Goal: Complete application form: Complete application form

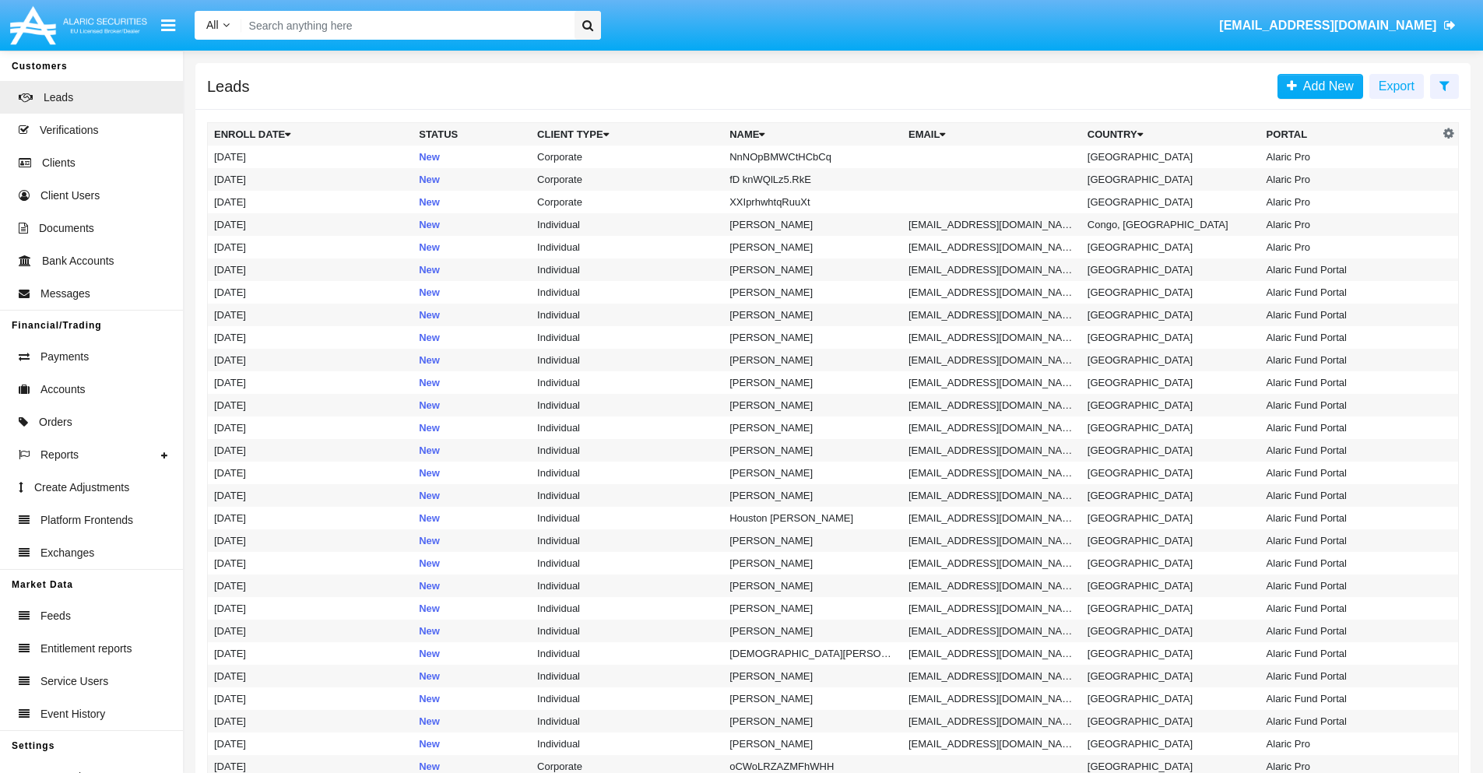
click at [1444, 85] on icon at bounding box center [1444, 85] width 10 height 12
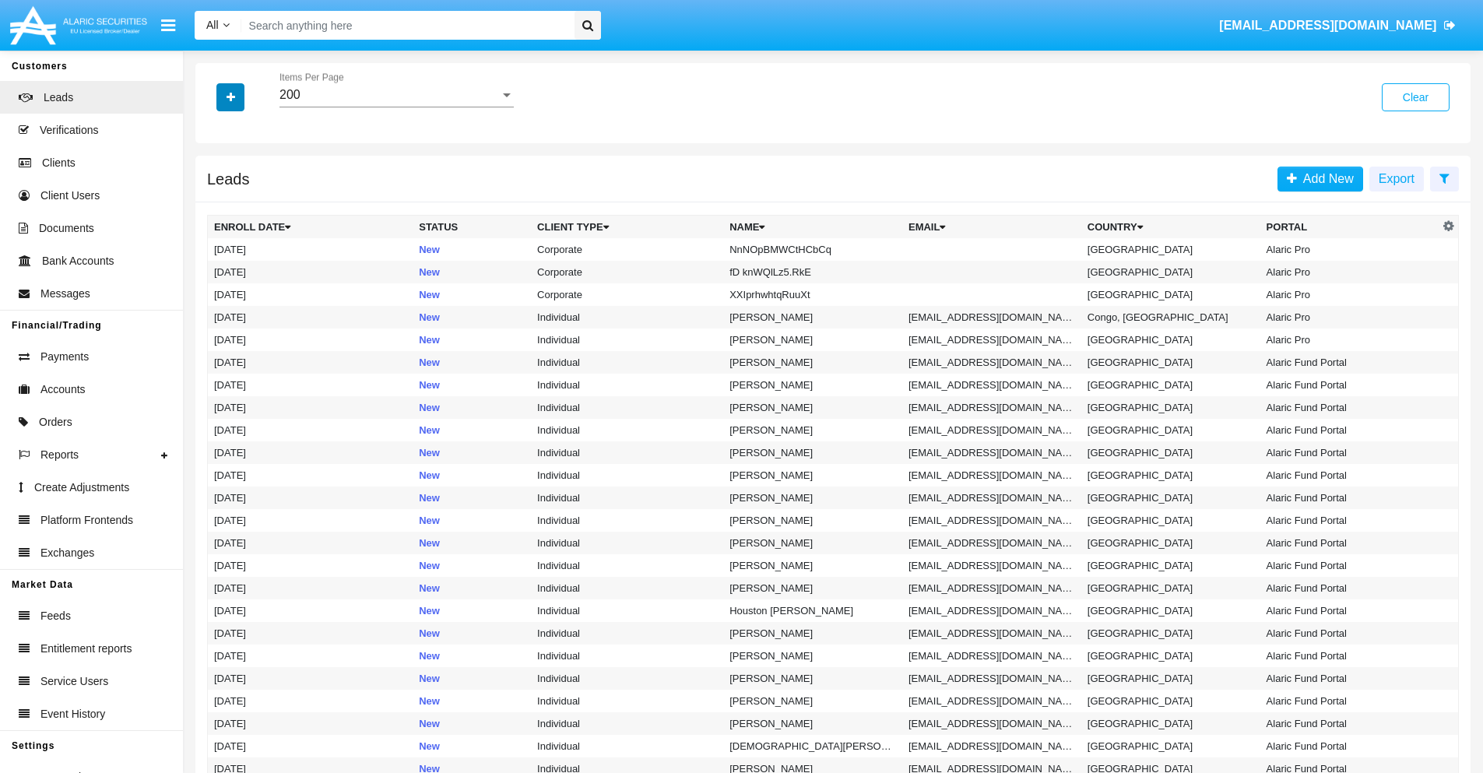
click at [230, 97] on icon "button" at bounding box center [231, 97] width 9 height 11
click at [243, 174] on span "Name" at bounding box center [243, 174] width 33 height 19
click at [214, 181] on input "Name" at bounding box center [213, 181] width 1 height 1
checkbox input "true"
click at [230, 97] on icon "button" at bounding box center [231, 97] width 9 height 11
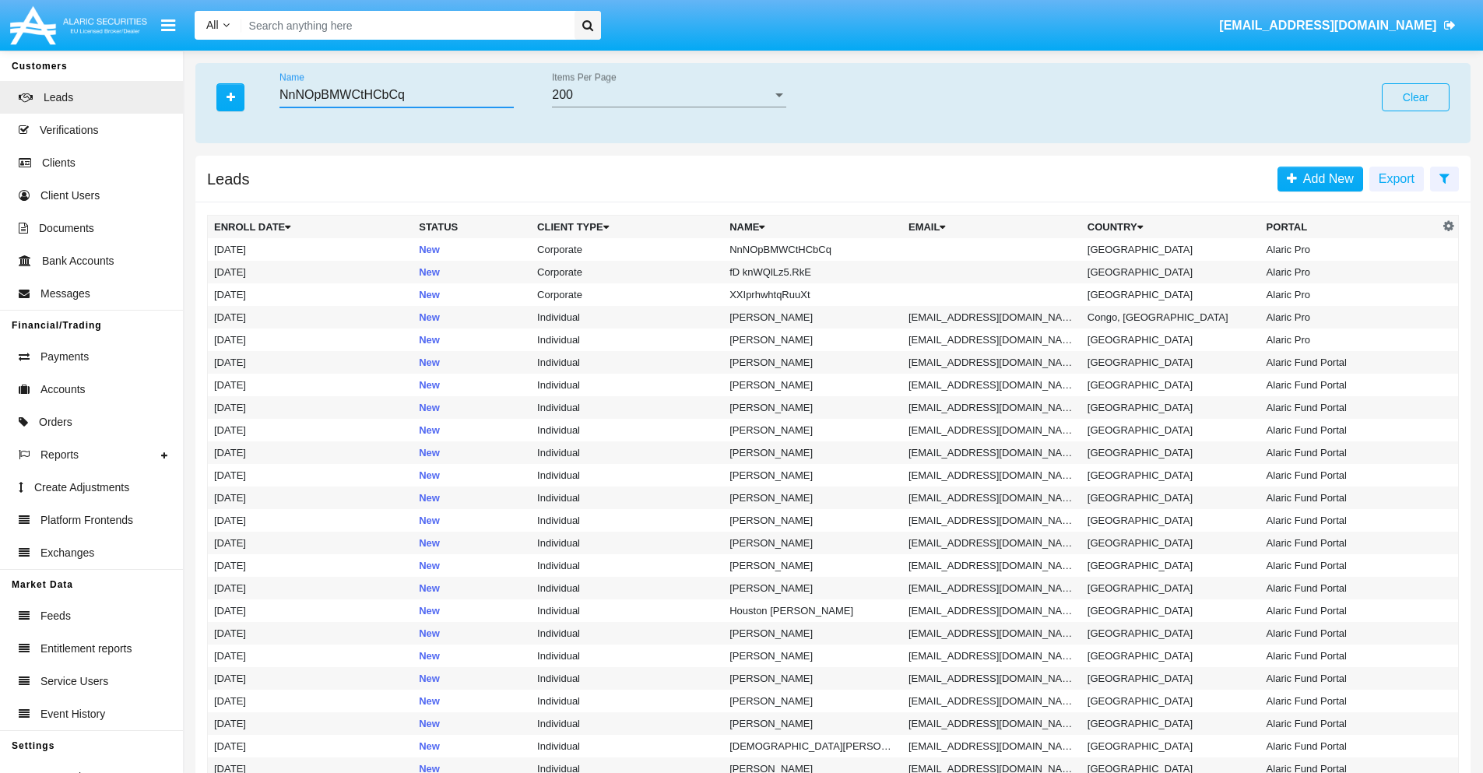
type input "NnNOpBMWCtHCbCq"
click at [820, 249] on td "NnNOpBMWCtHCbCq" at bounding box center [812, 249] width 179 height 23
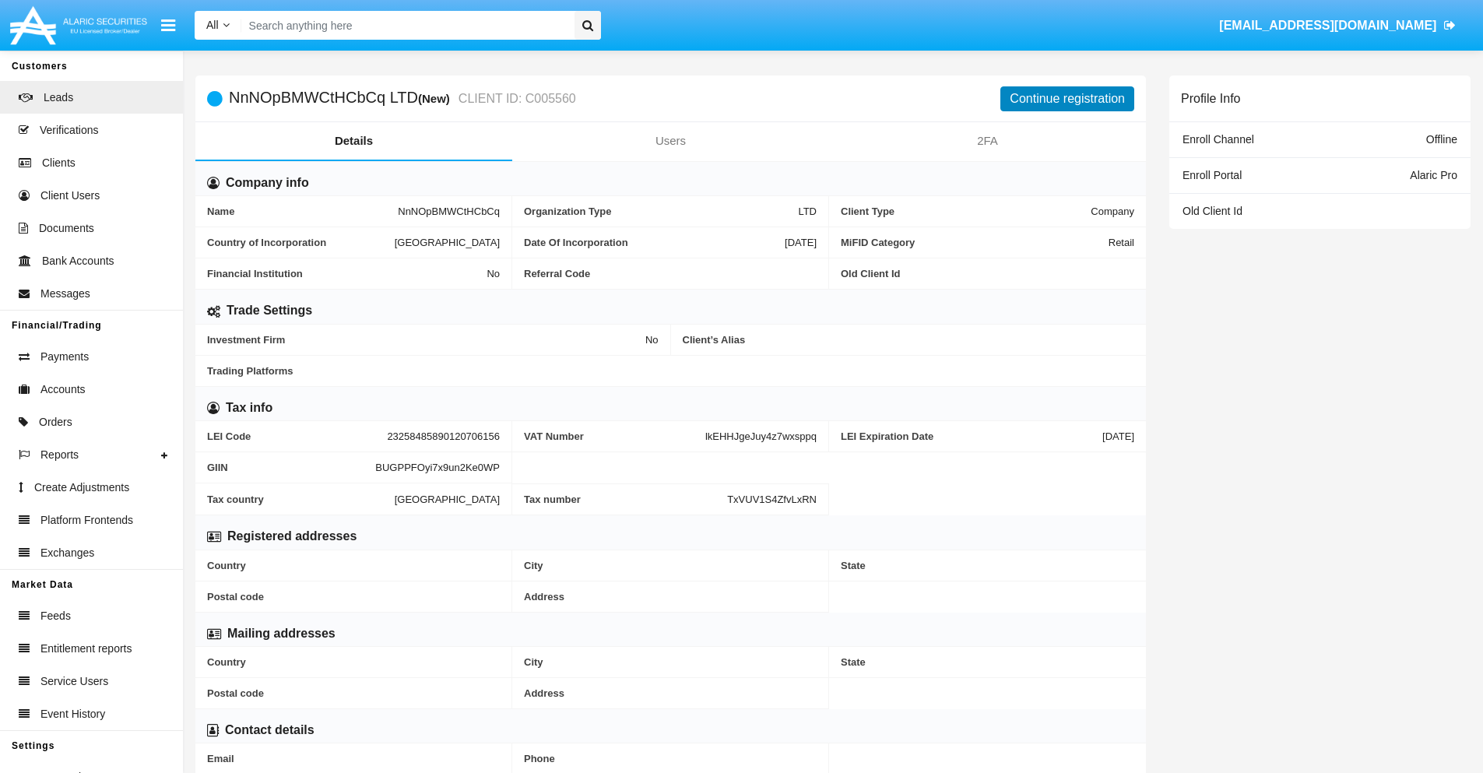
click at [1067, 98] on button "Continue registration" at bounding box center [1067, 98] width 134 height 25
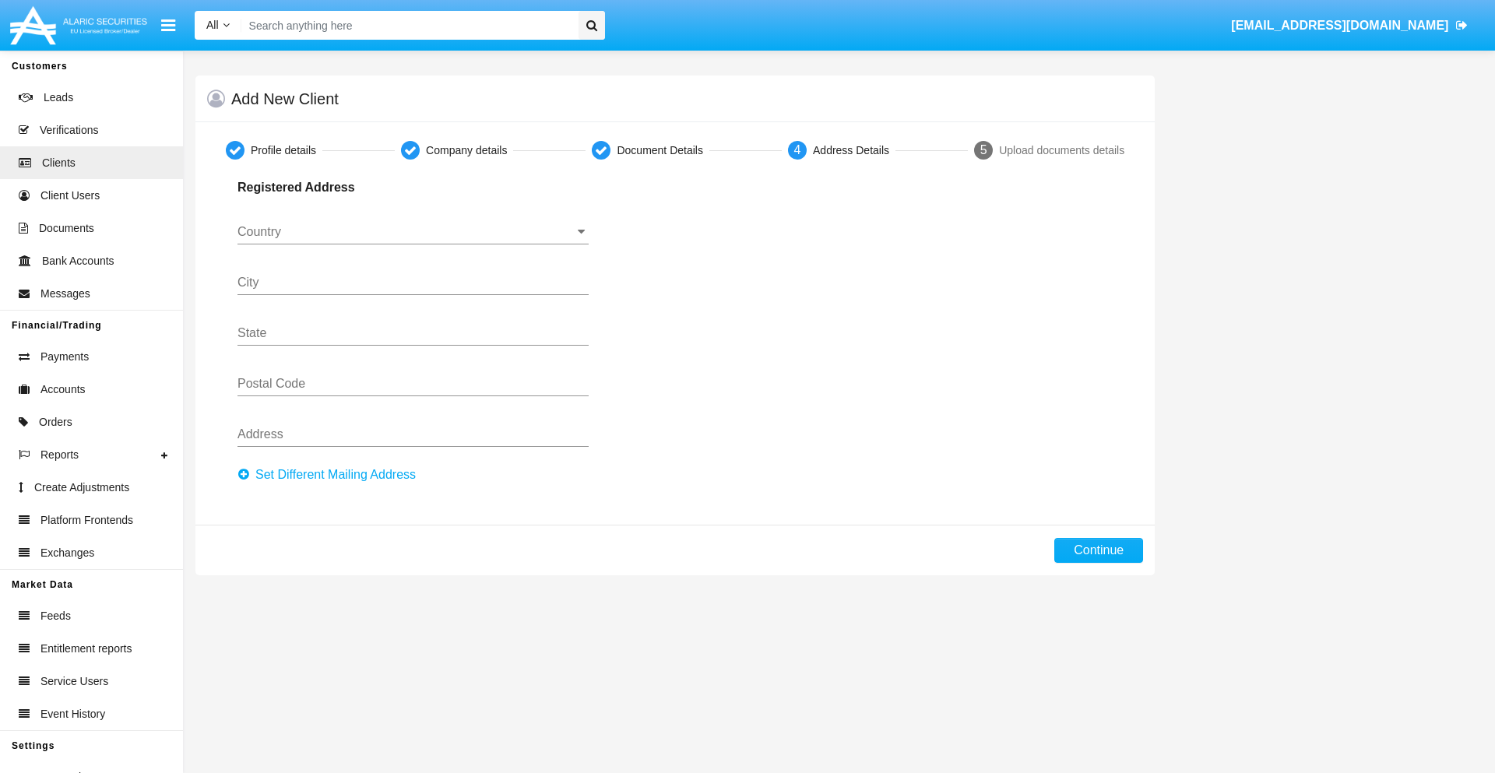
click at [331, 475] on button "Set Different Mailing Address" at bounding box center [331, 474] width 188 height 25
click at [1098, 550] on button "Continue" at bounding box center [1098, 550] width 89 height 25
click at [331, 475] on button "Set Different Mailing Address" at bounding box center [331, 474] width 188 height 25
type input "!"#$%&'()*+,-./:;<=>?@[\]^_`{|}~"
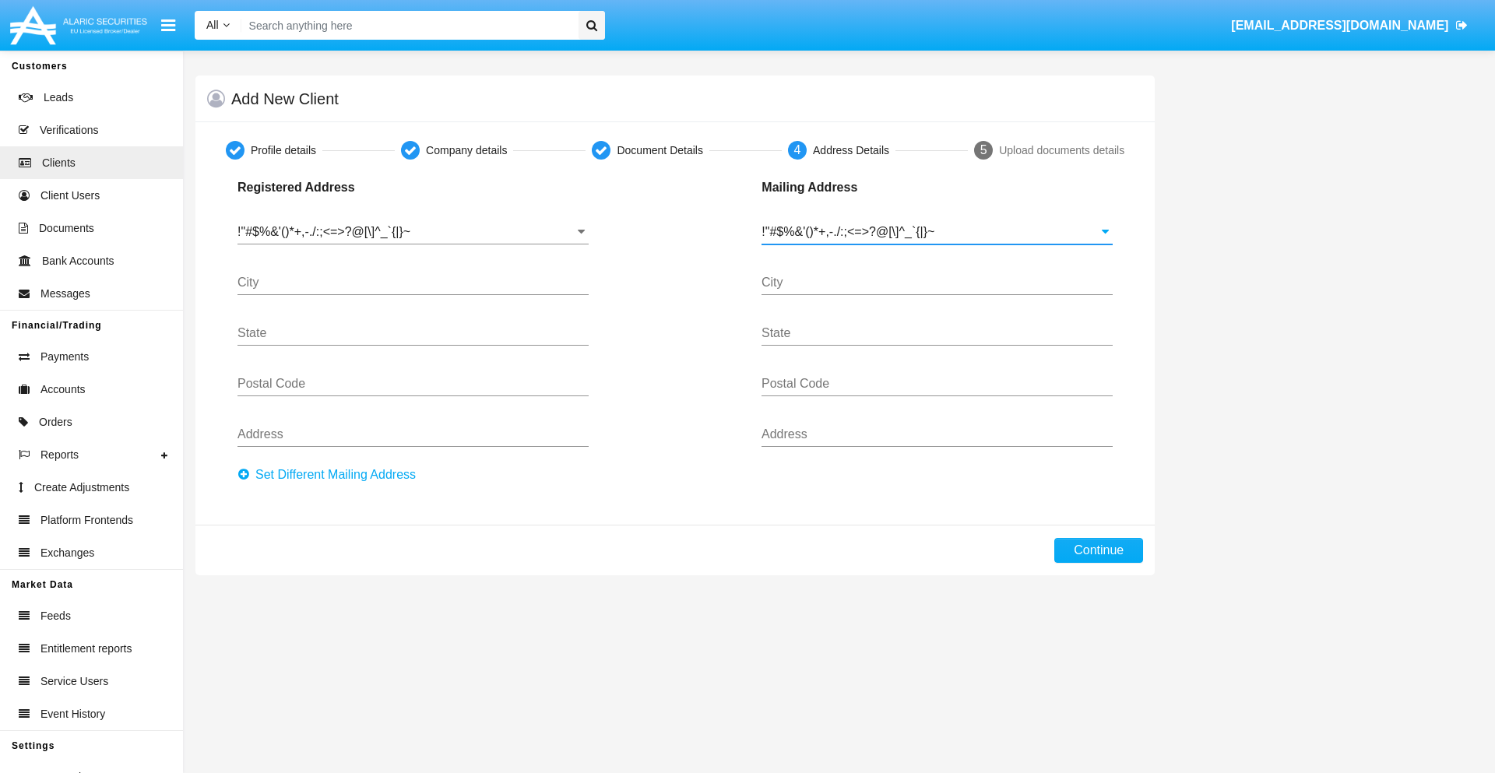
type input "!"#$%&'()*+,-./:;<=>?@[\]^_`{|}~"
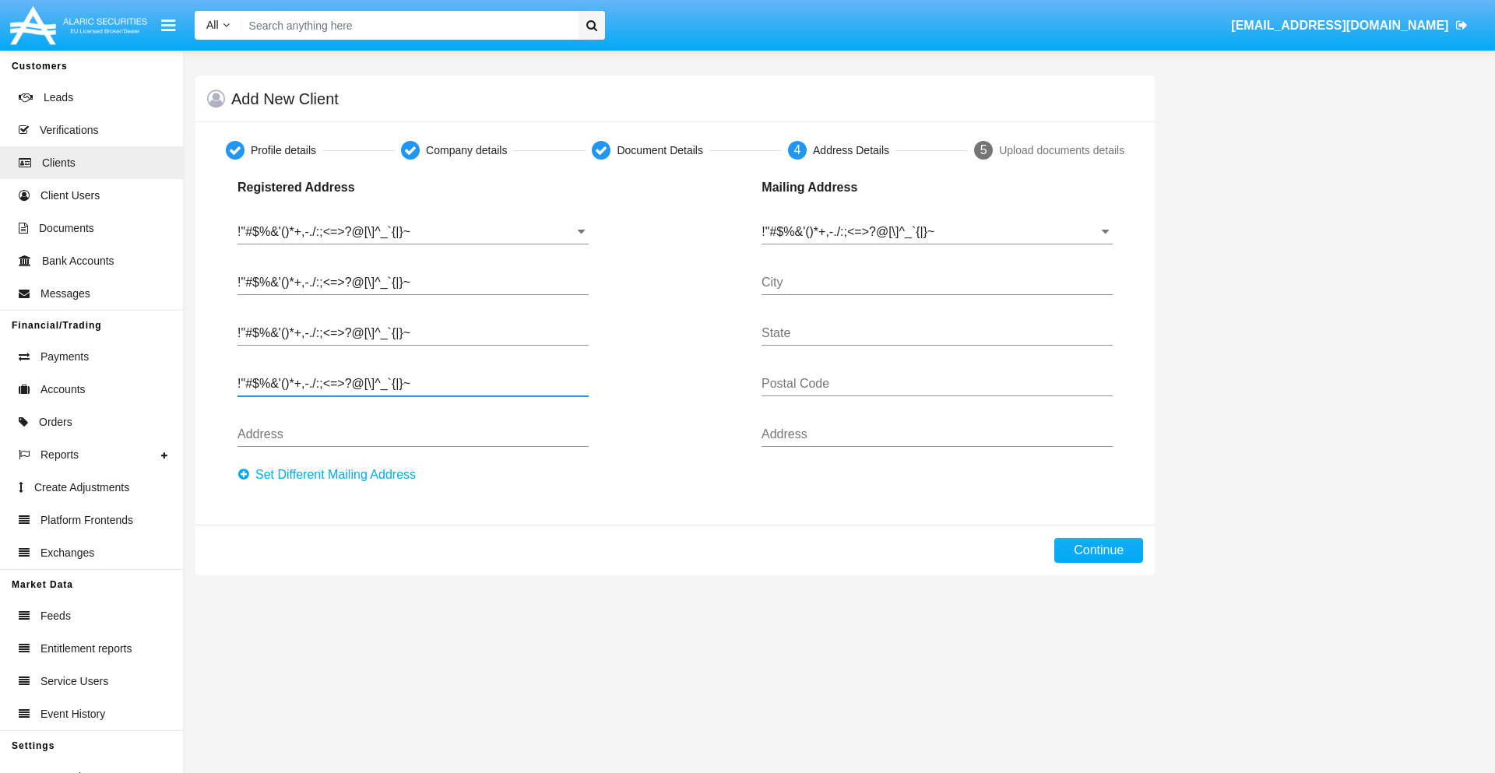
type input "!"#$%&'()*+,-./:;<=>?@[\]^_`{|}~"
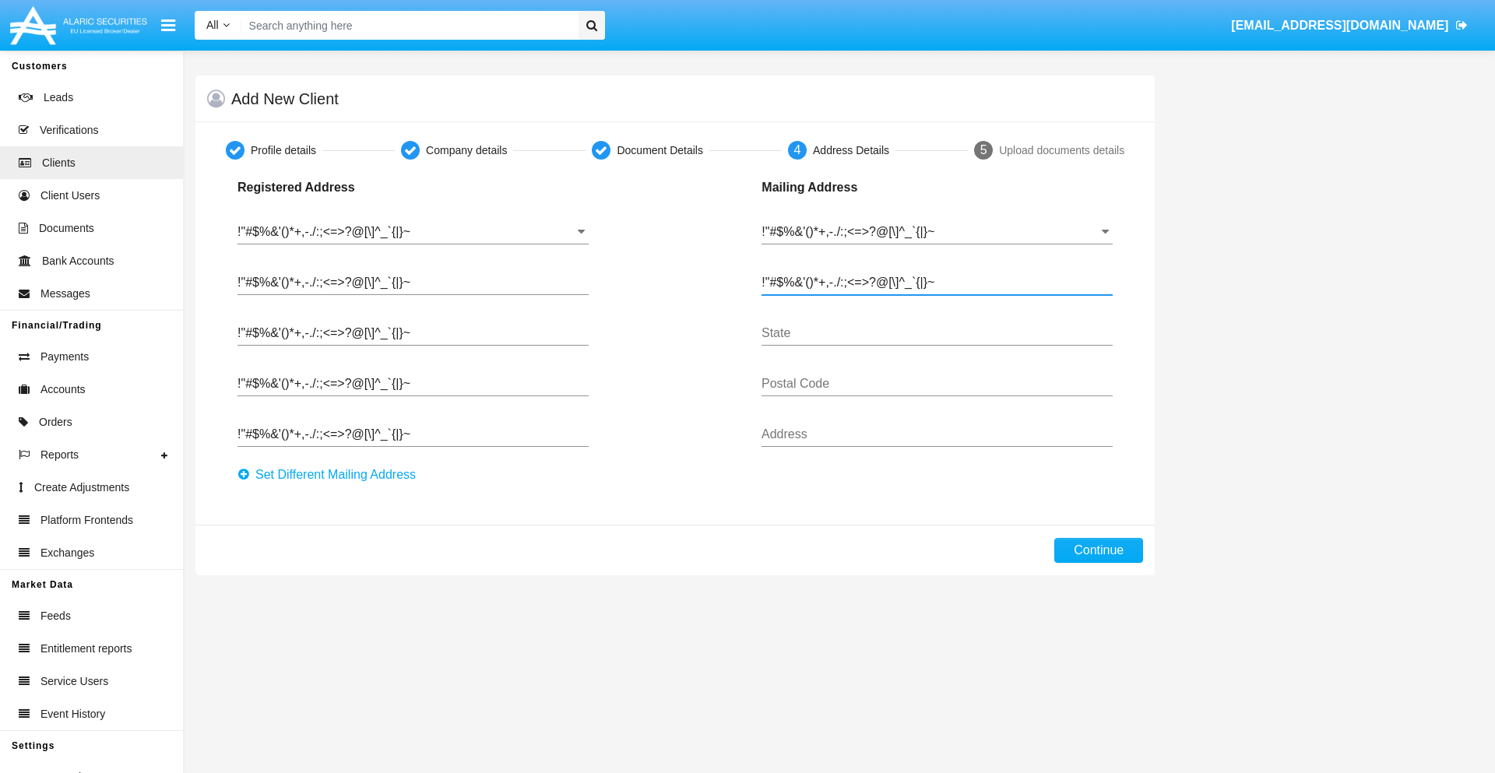
type input "!"#$%&'()*+,-./:;<=>?@[\]^_`{|}~"
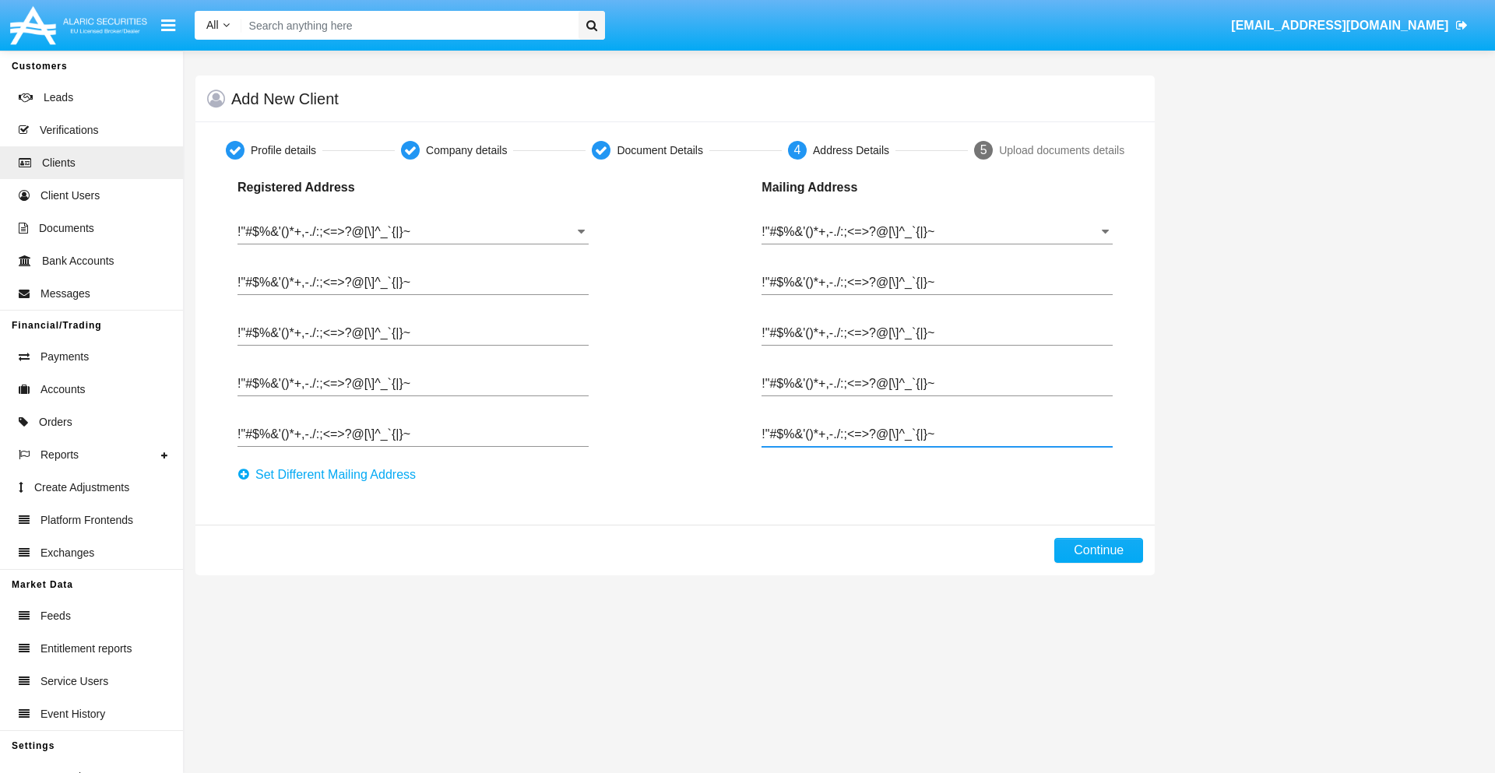
type input "!"#$%&'()*+,-./:;<=>?@[\]^_`{|}~"
click at [1098, 550] on button "Continue" at bounding box center [1098, 550] width 89 height 25
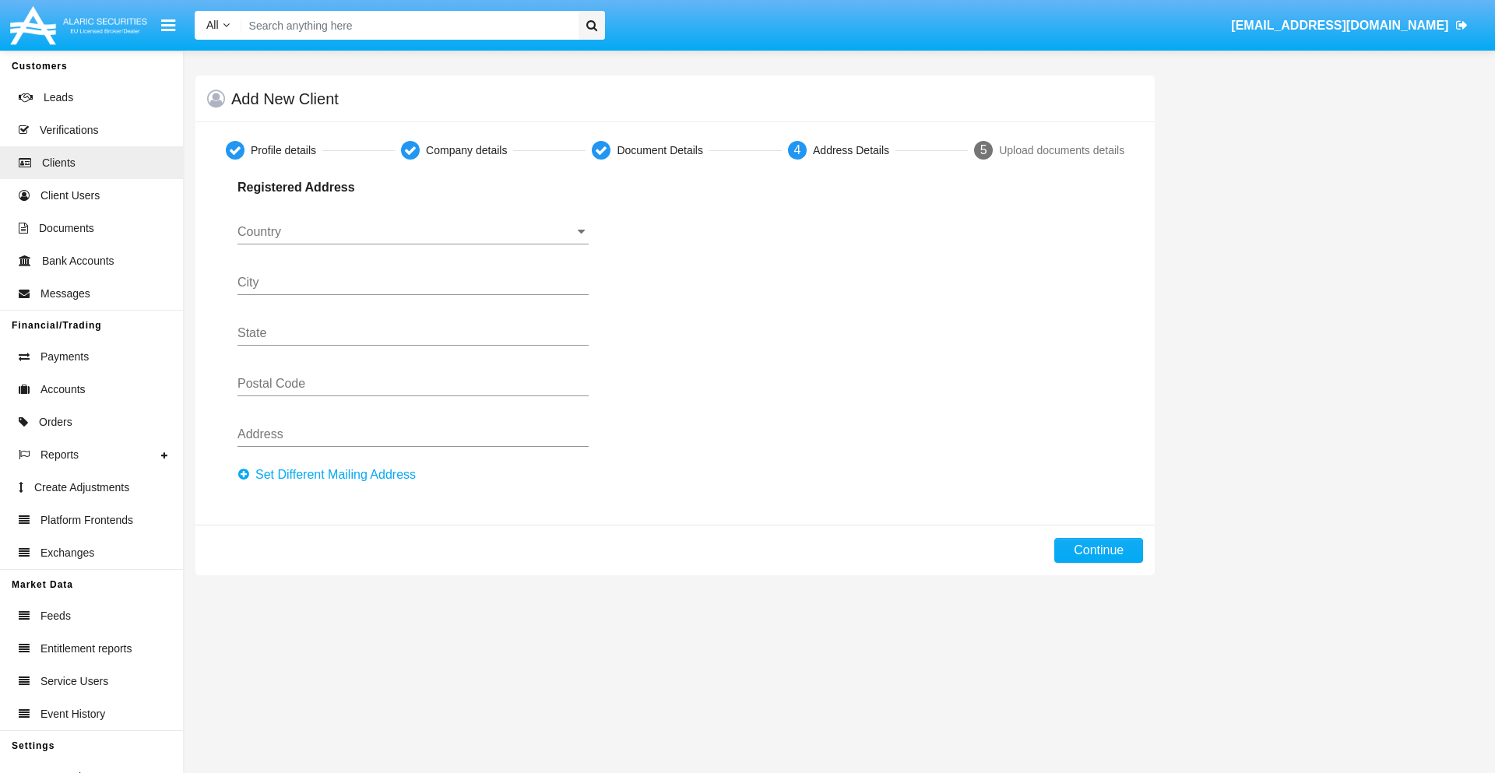
click at [331, 475] on button "Set Different Mailing Address" at bounding box center [331, 474] width 188 height 25
type input "0123456789"
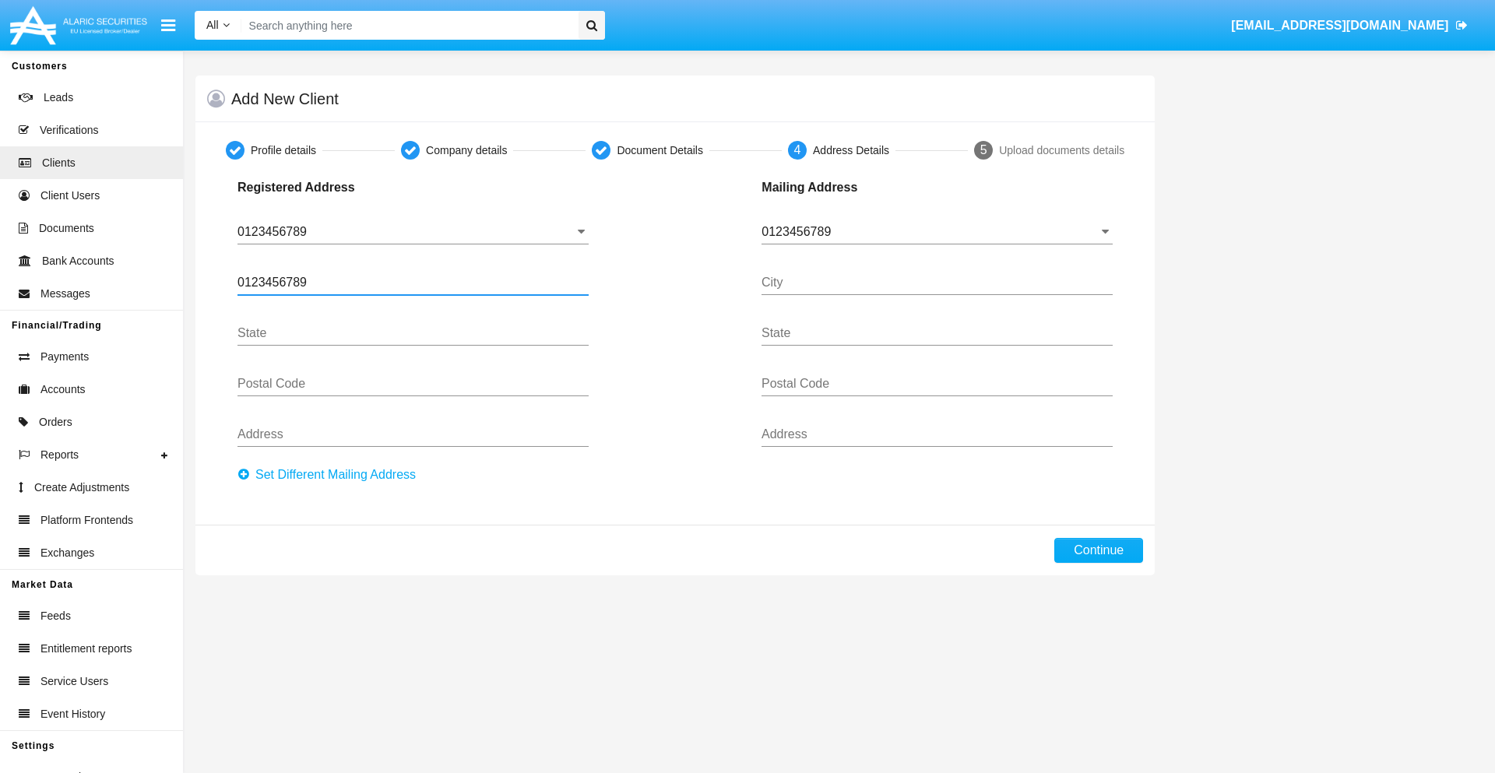
type input "0123456789"
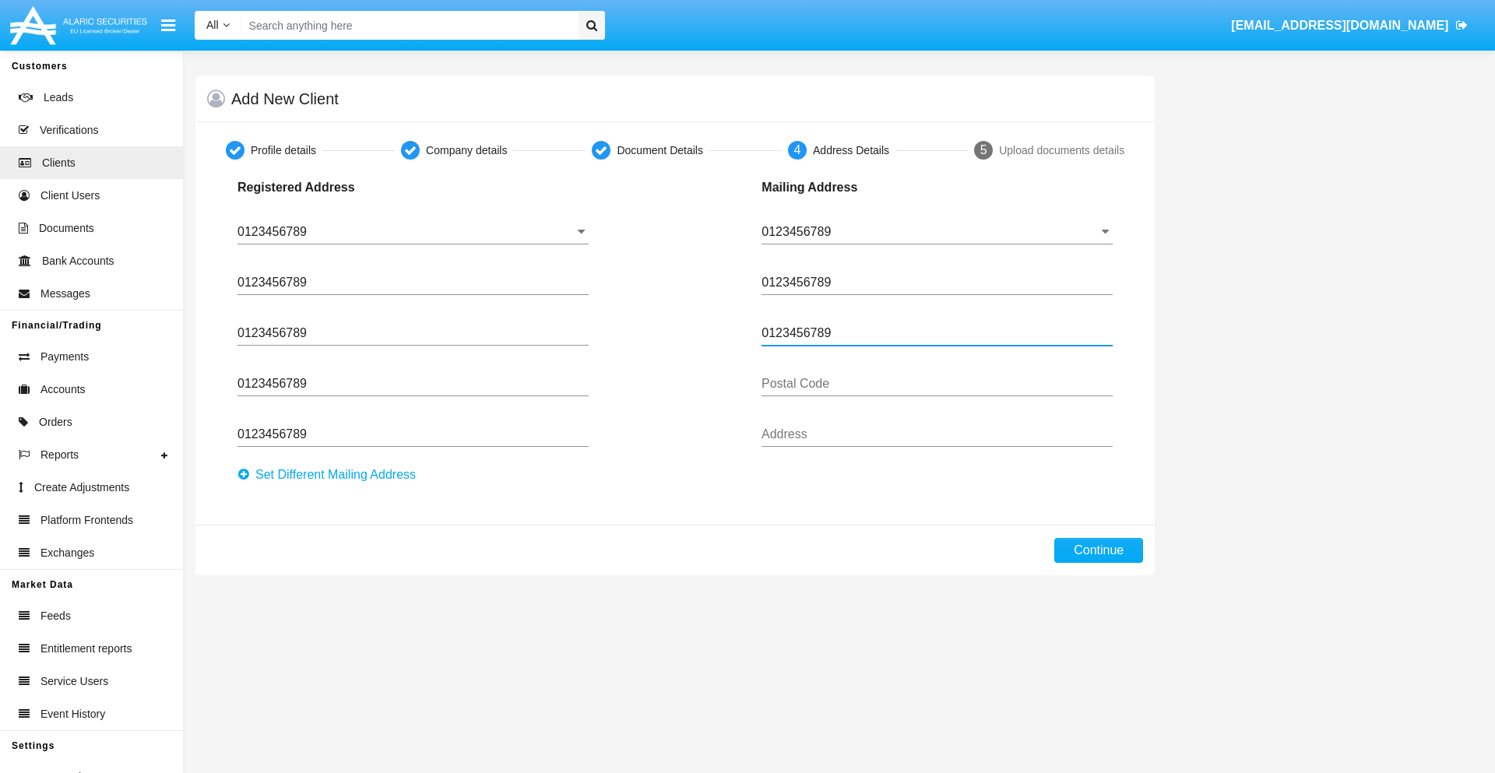
type input "0123456789"
click at [1098, 550] on button "Continue" at bounding box center [1098, 550] width 89 height 25
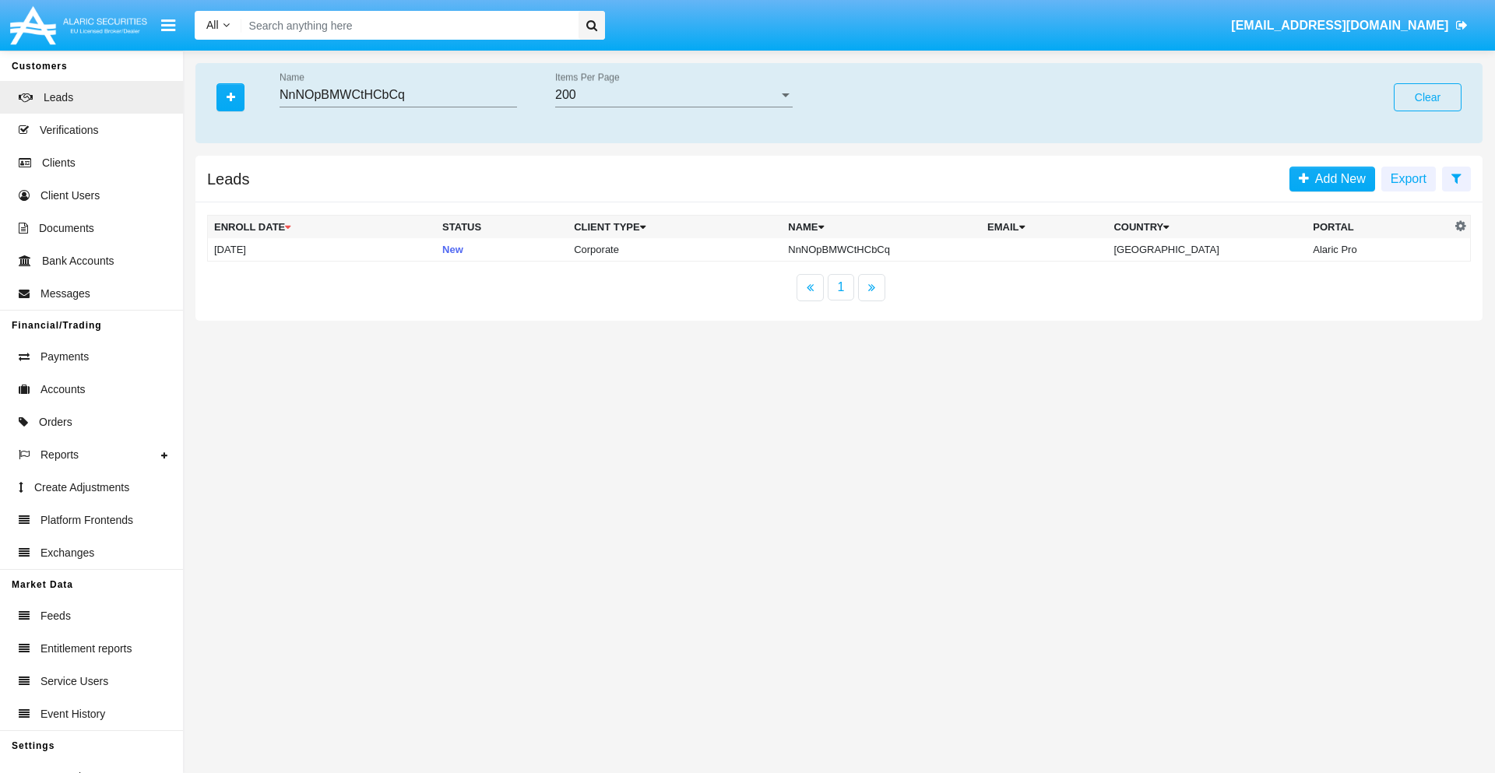
click at [1427, 97] on button "Clear" at bounding box center [1427, 97] width 68 height 28
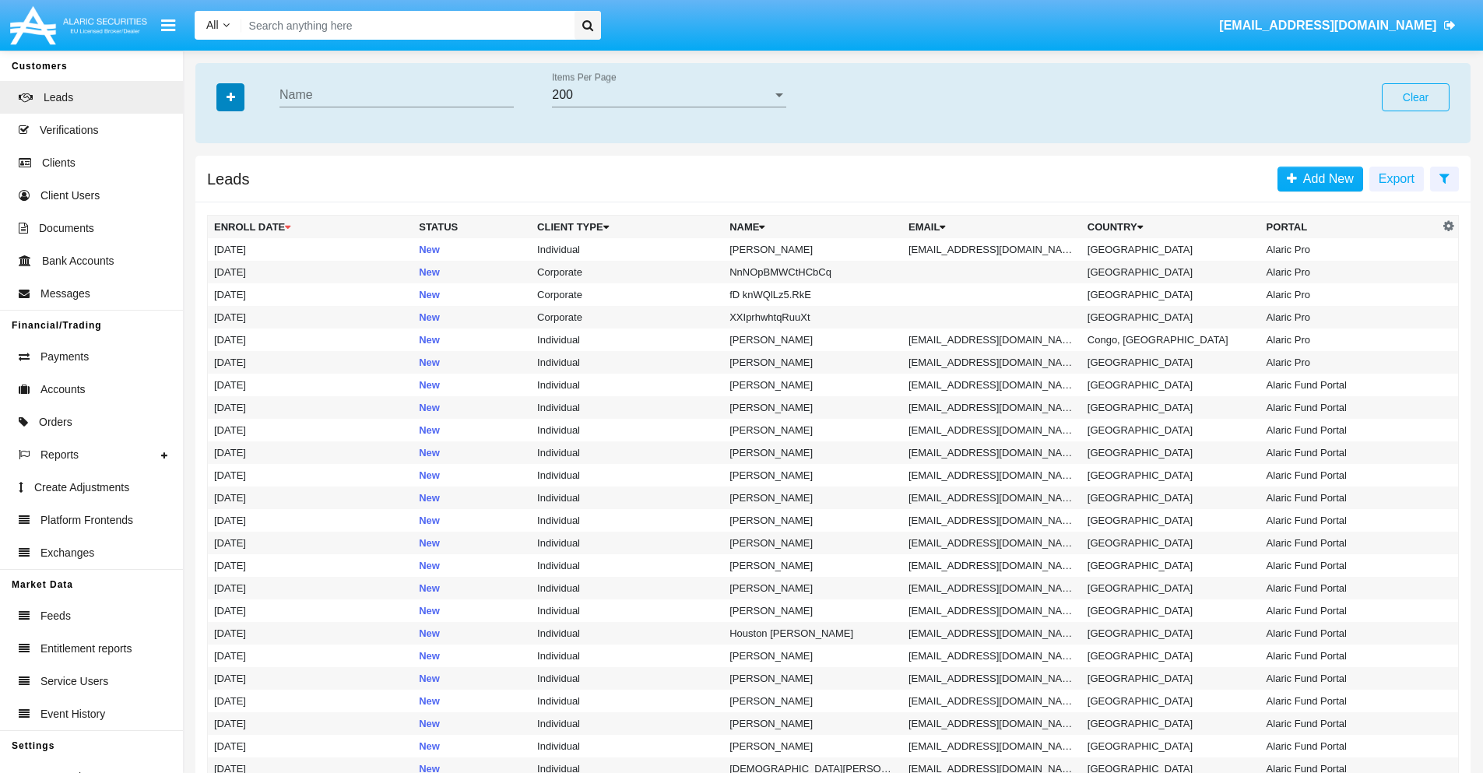
click at [230, 97] on icon "button" at bounding box center [231, 97] width 9 height 11
click at [242, 197] on span "Email" at bounding box center [242, 197] width 31 height 19
click at [214, 203] on input "Email" at bounding box center [213, 203] width 1 height 1
checkbox input "true"
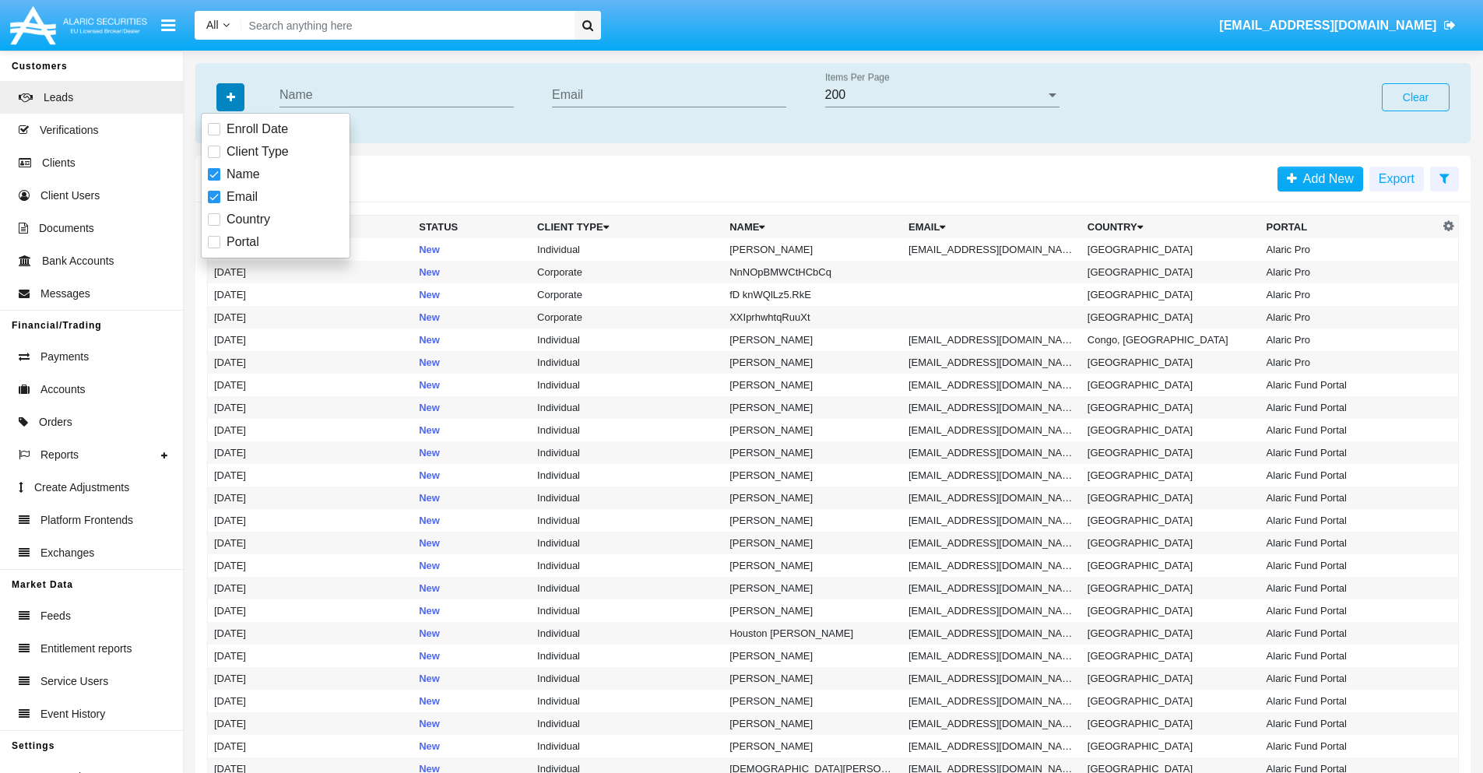
click at [230, 97] on icon "button" at bounding box center [231, 97] width 9 height 11
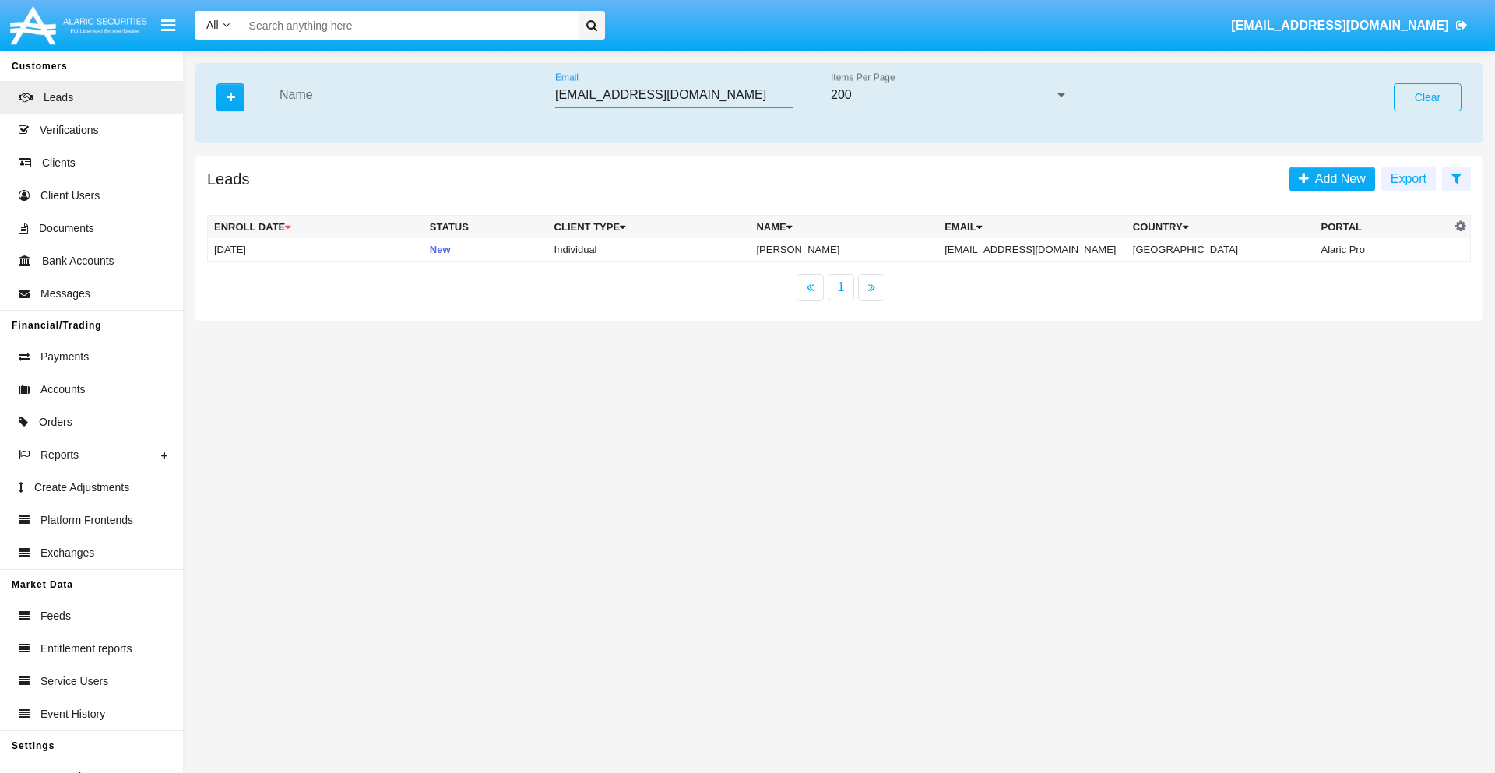
type input "ozeic@d5s5wpl0r.biz"
click at [1049, 249] on td "ozeic@d5s5wpl0r.biz" at bounding box center [1032, 249] width 188 height 23
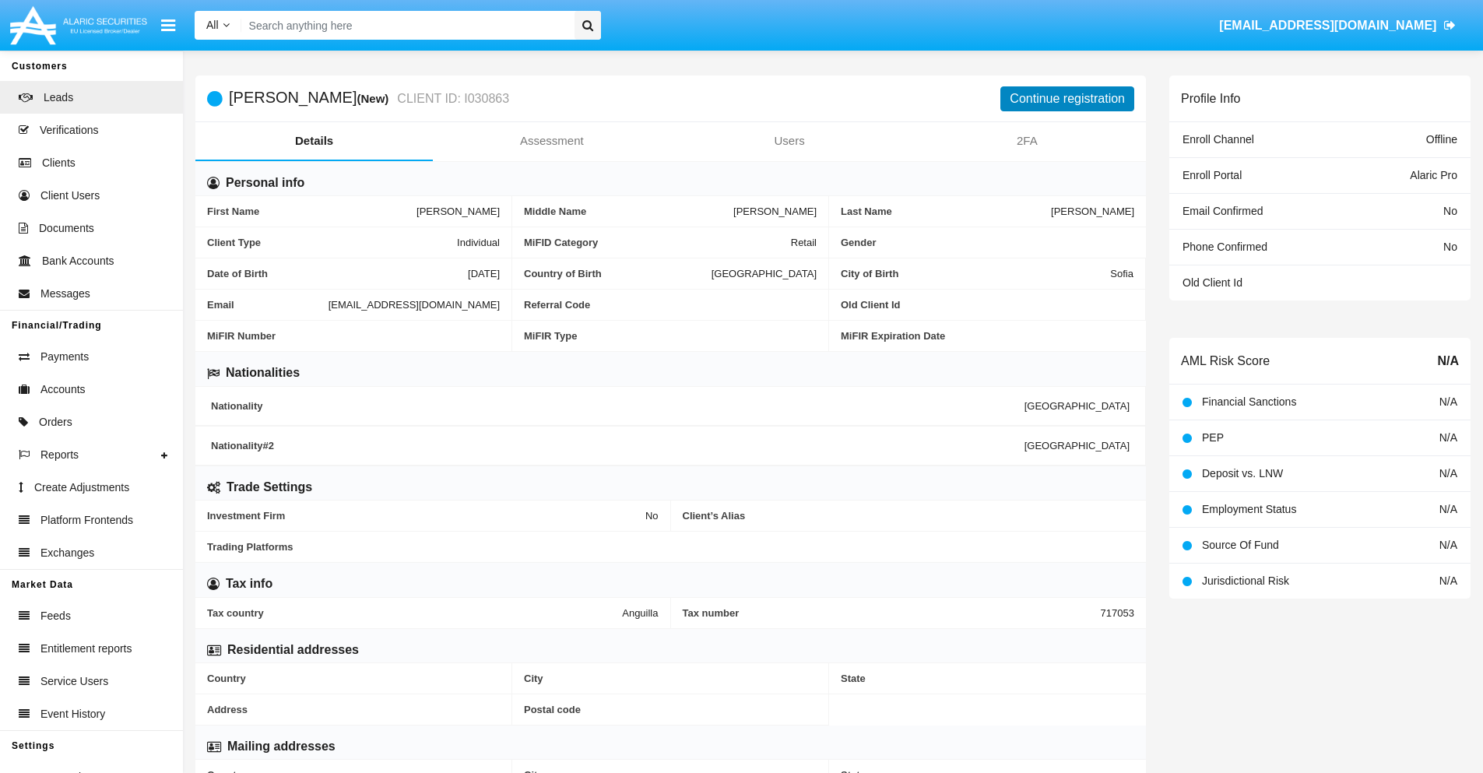
click at [1067, 98] on button "Continue registration" at bounding box center [1067, 98] width 134 height 25
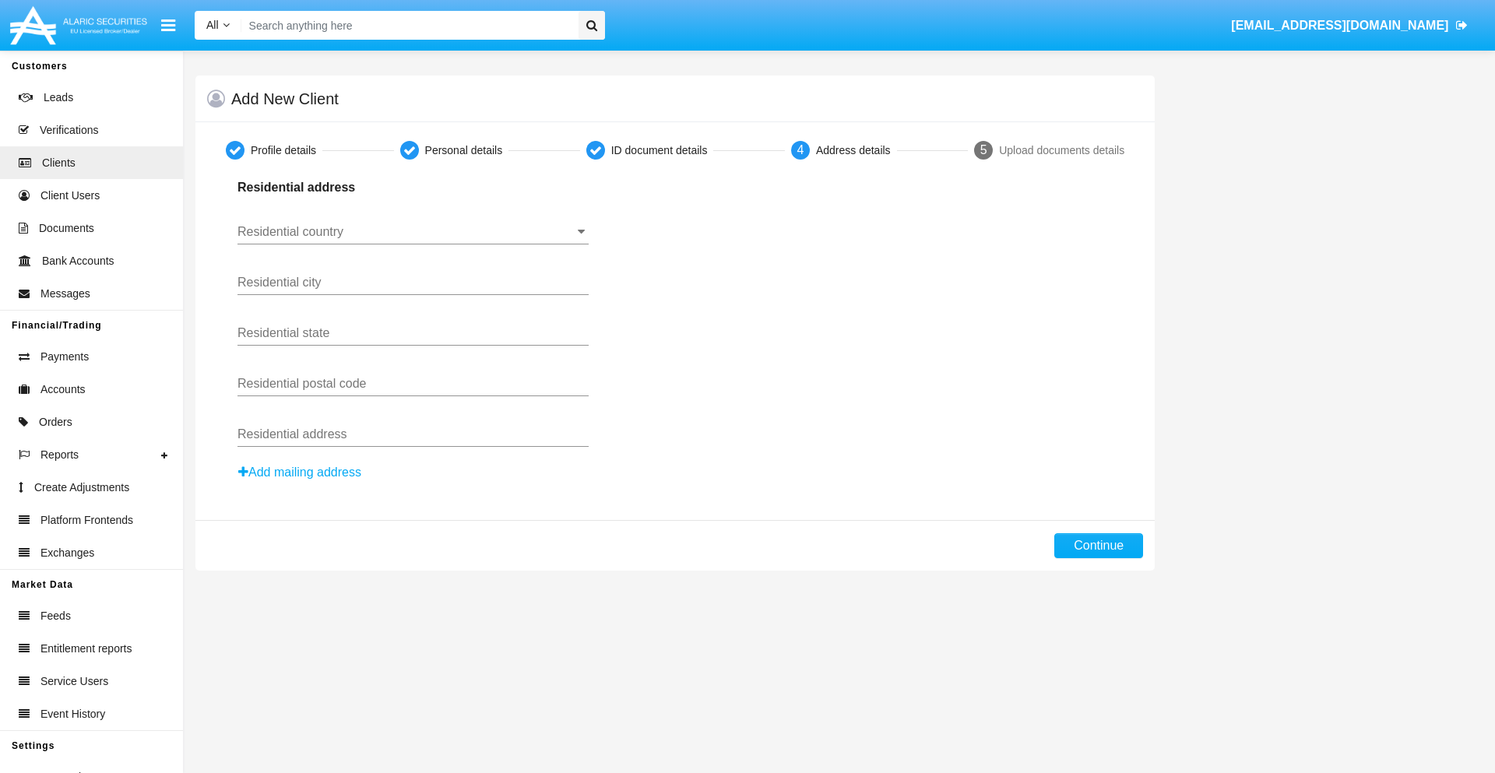
click at [300, 472] on button "Add mailing address" at bounding box center [299, 472] width 125 height 20
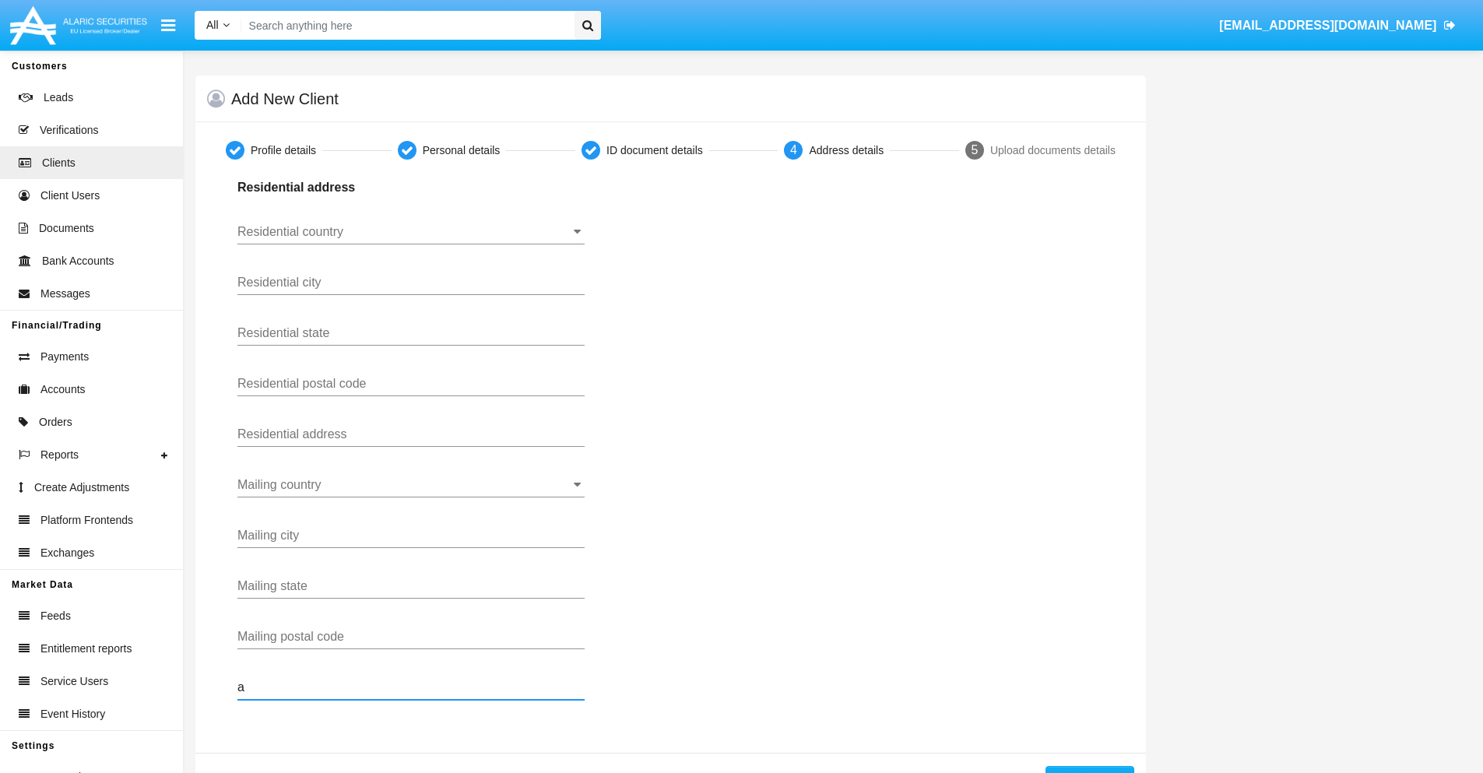
type input "a"
click at [1089, 769] on button "Continue" at bounding box center [1089, 778] width 89 height 25
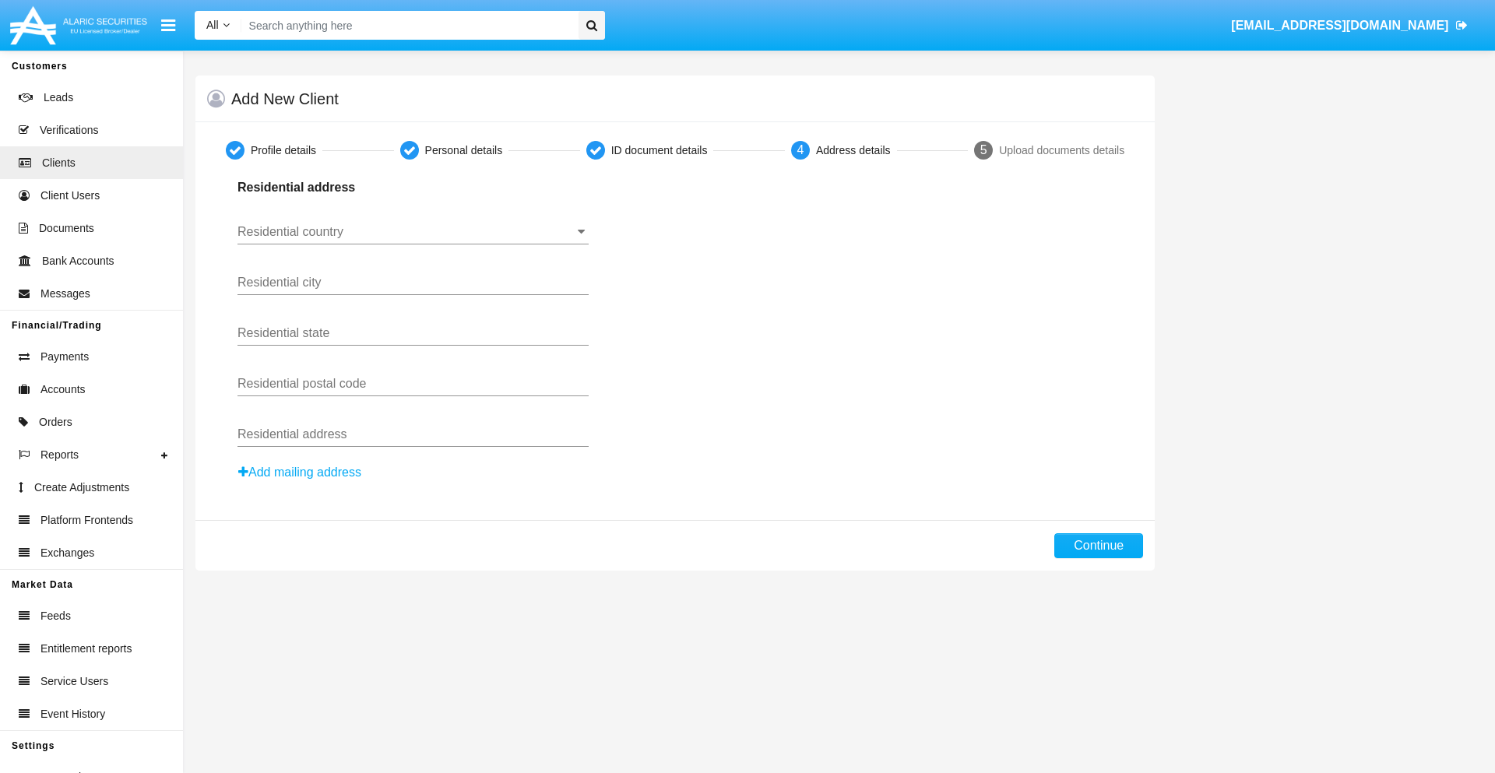
click at [300, 472] on button "Add mailing address" at bounding box center [299, 472] width 125 height 20
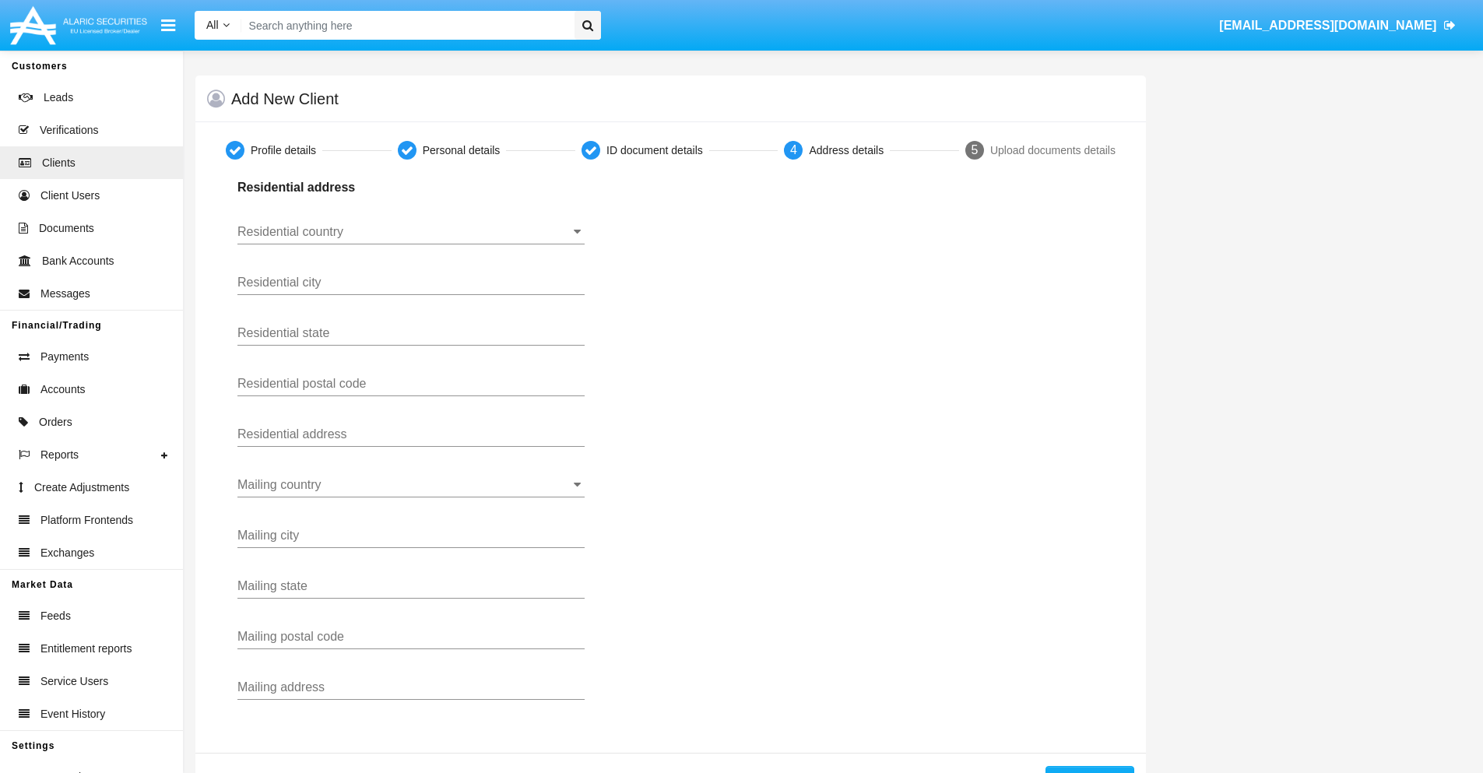
scroll to position [55, 0]
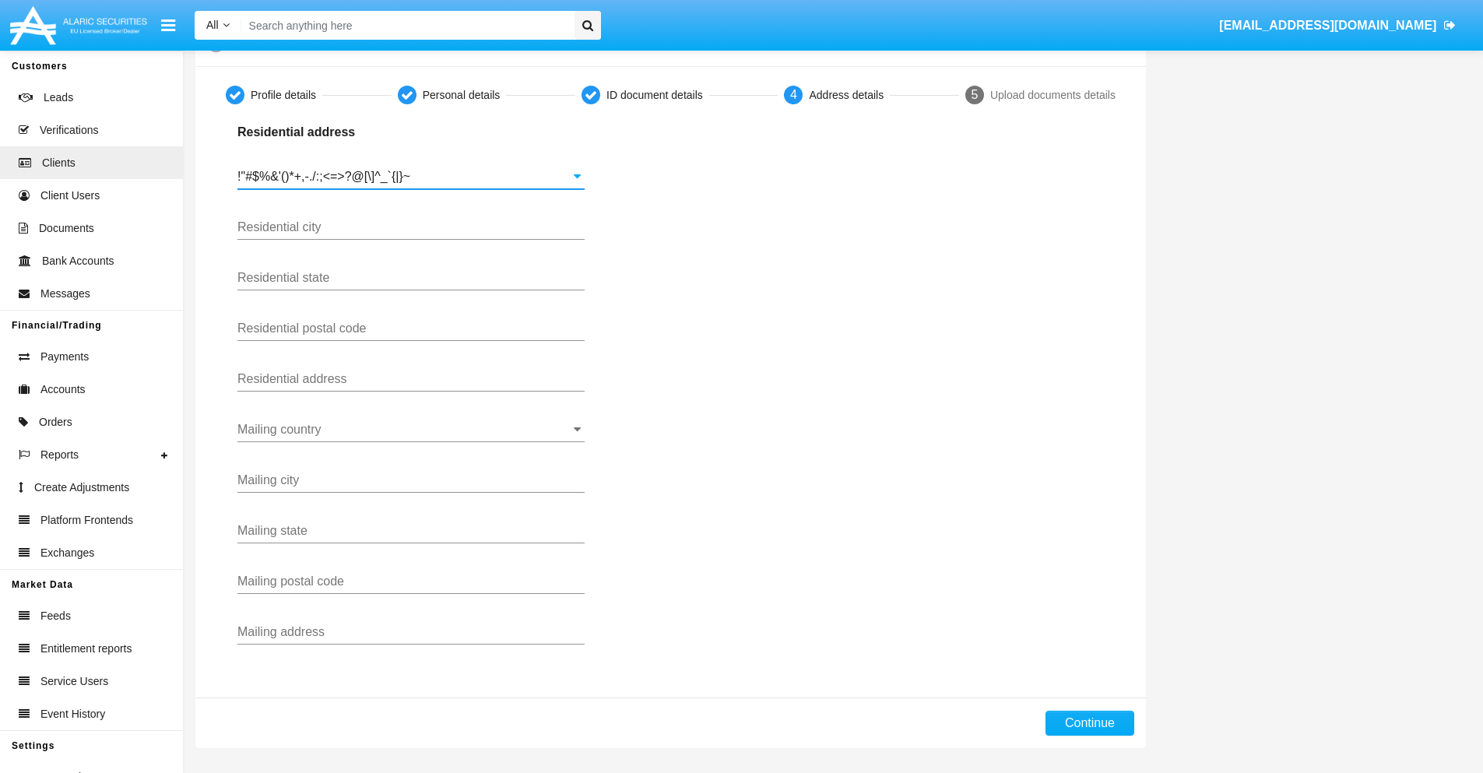
type input "!"#$%&'()*+,-./:;<=>?@[\]^_`{|}~"
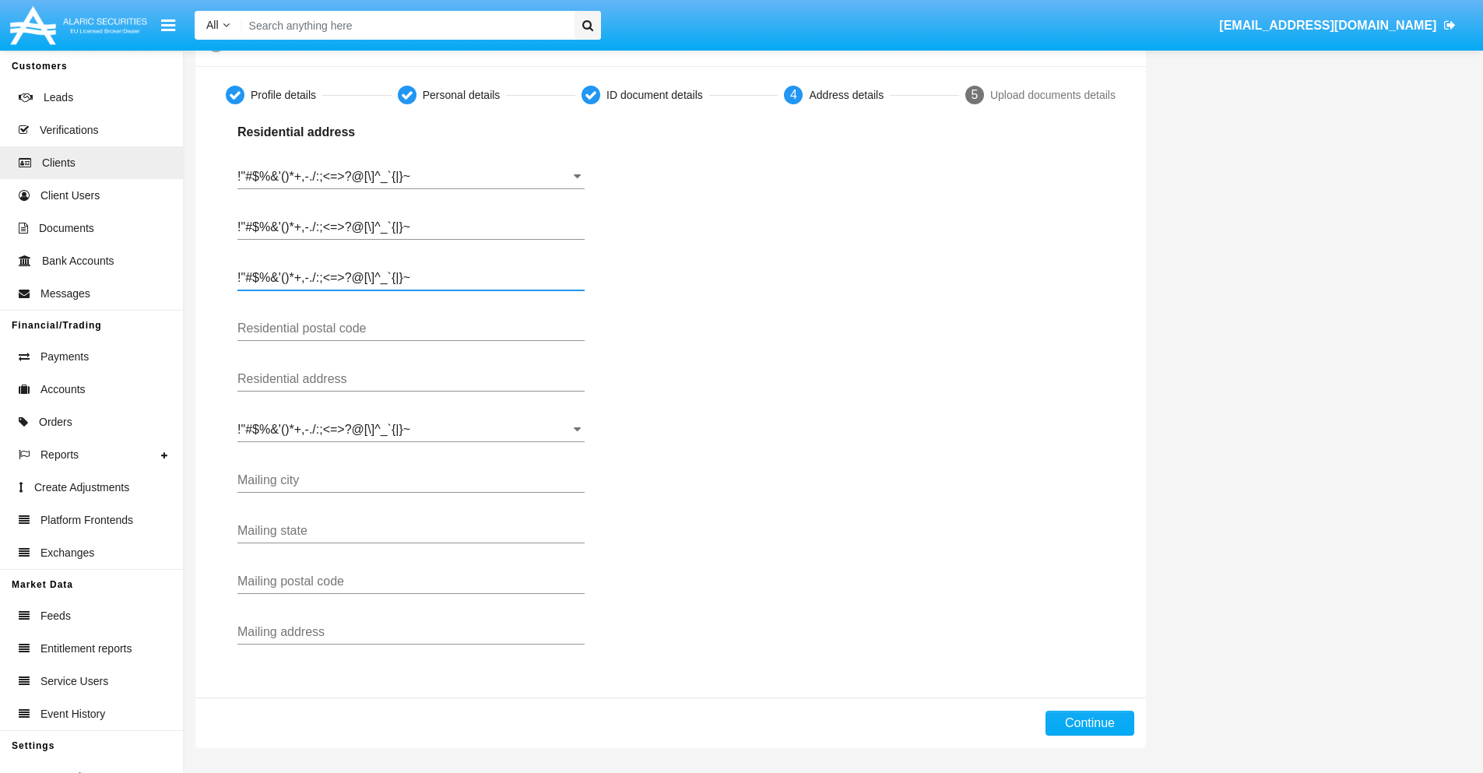
type input "!"#$%&'()*+,-./:;<=>?@[\]^_`{|}~"
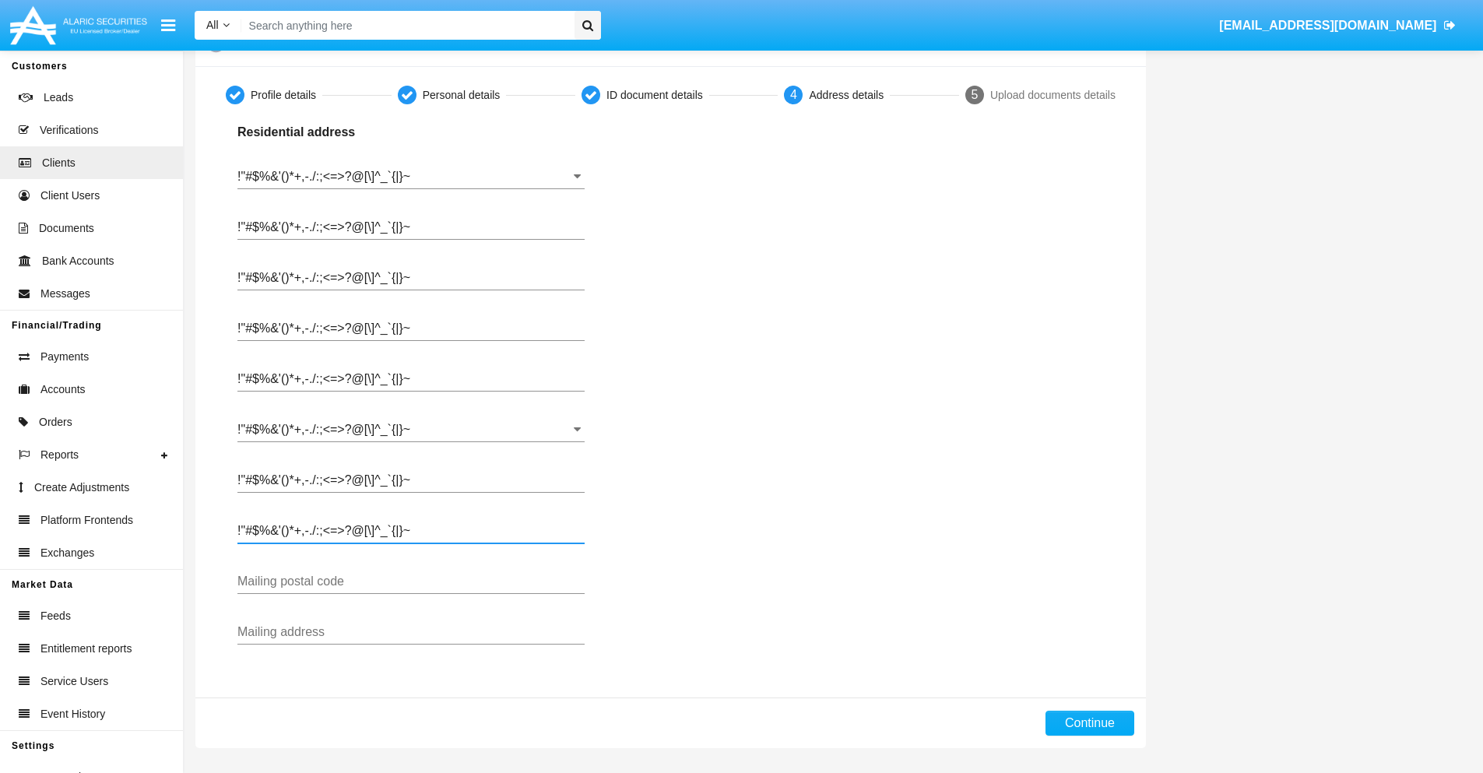
type input "!"#$%&'()*+,-./:;<=>?@[\]^_`{|}~"
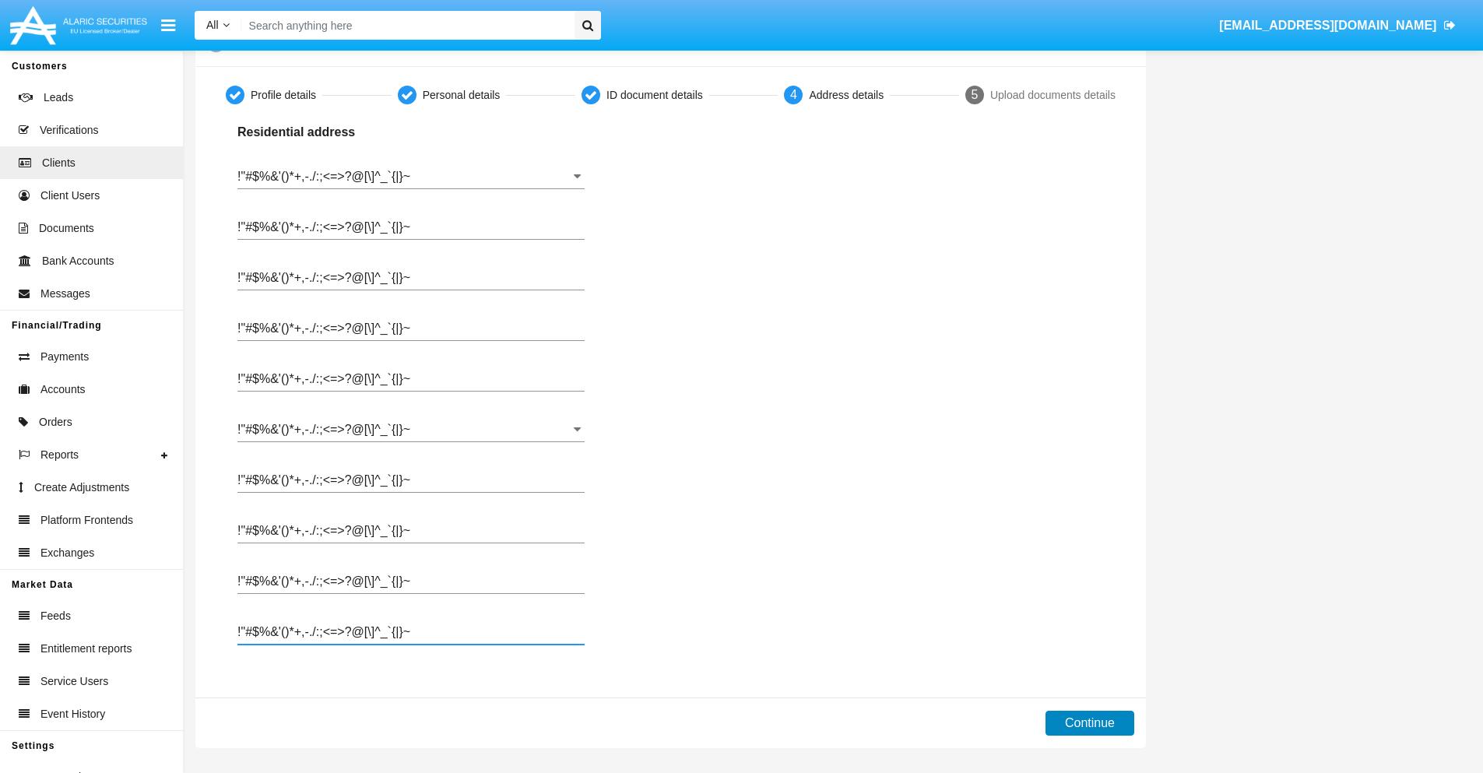
click at [1089, 723] on button "Continue" at bounding box center [1089, 723] width 89 height 25
